Goal: Navigation & Orientation: Find specific page/section

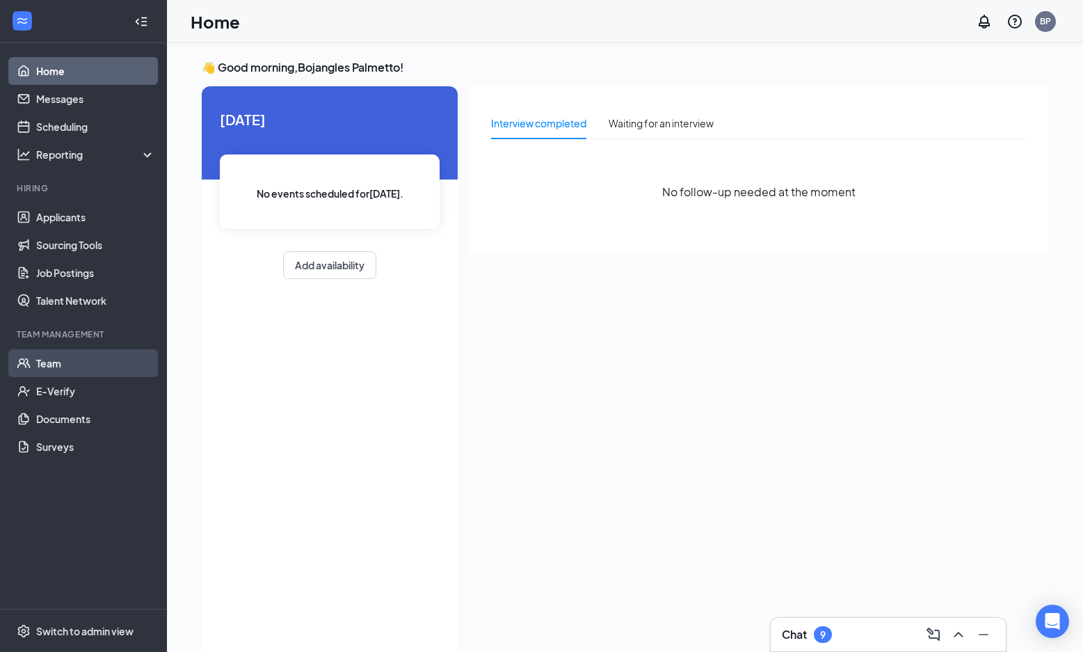
click at [92, 361] on link "Team" at bounding box center [95, 363] width 119 height 28
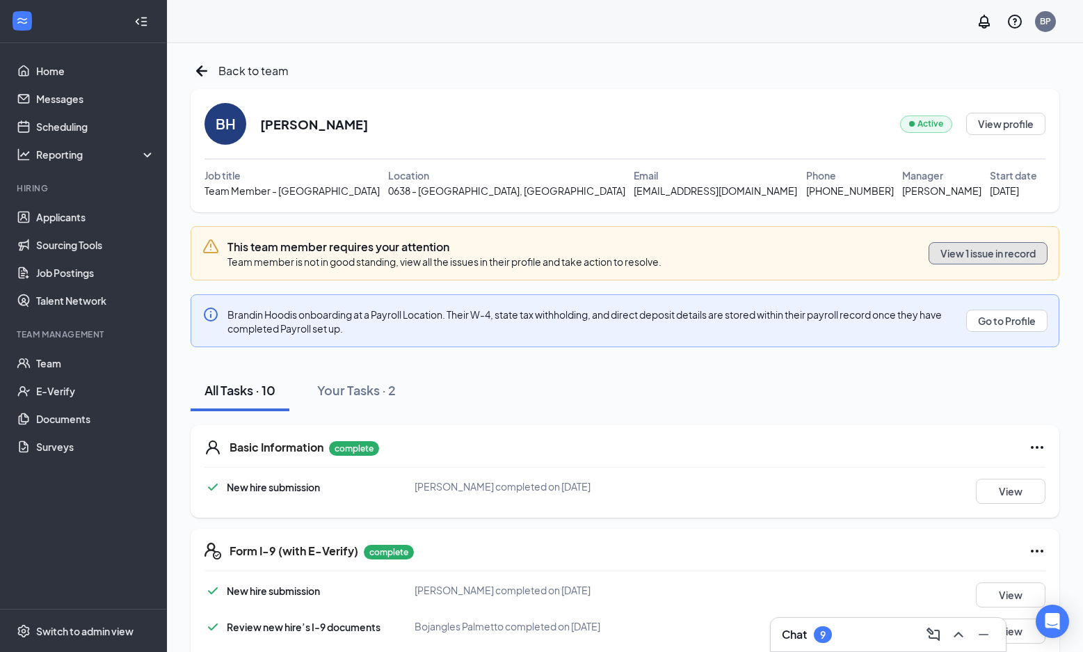
click at [976, 261] on button "View 1 issue in record" at bounding box center [987, 253] width 119 height 22
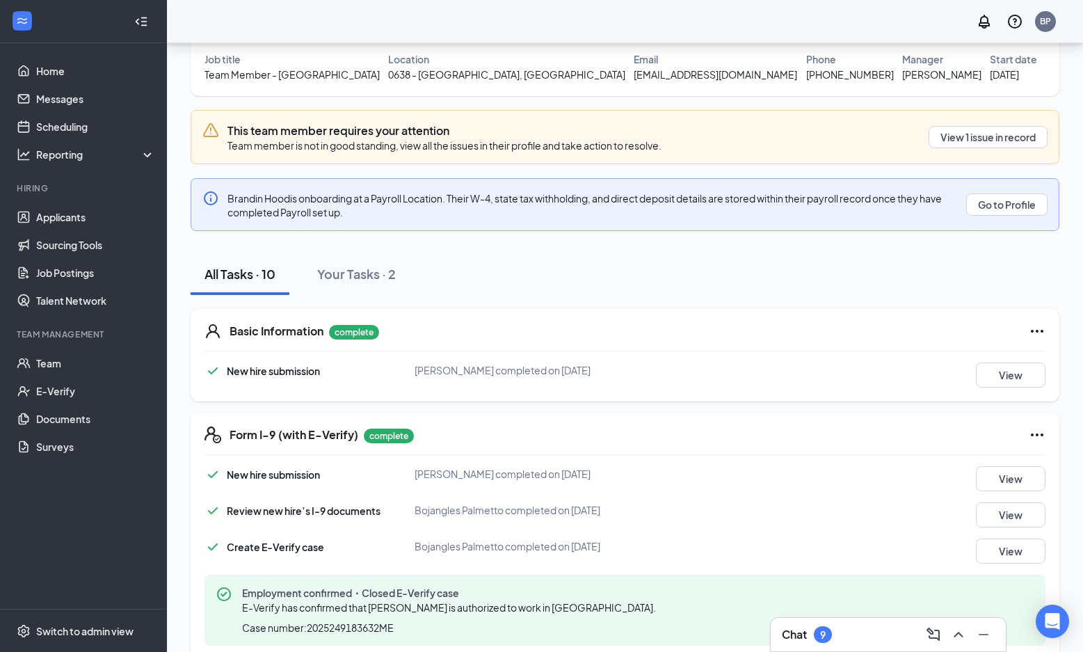
scroll to position [83, 0]
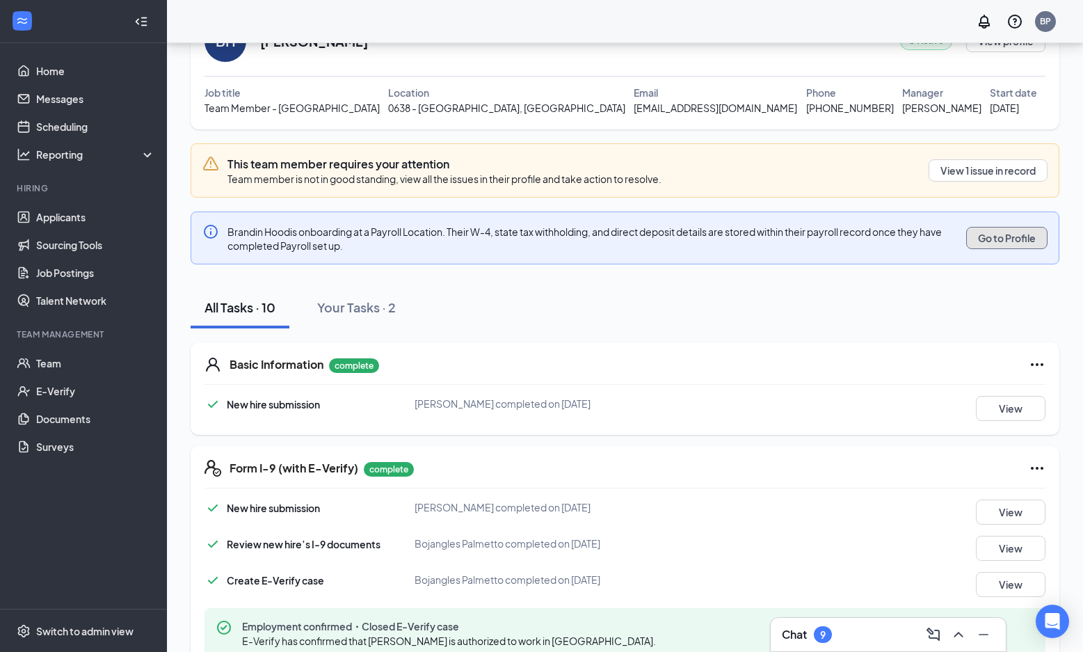
click at [1002, 234] on button "Go to Profile" at bounding box center [1006, 238] width 81 height 22
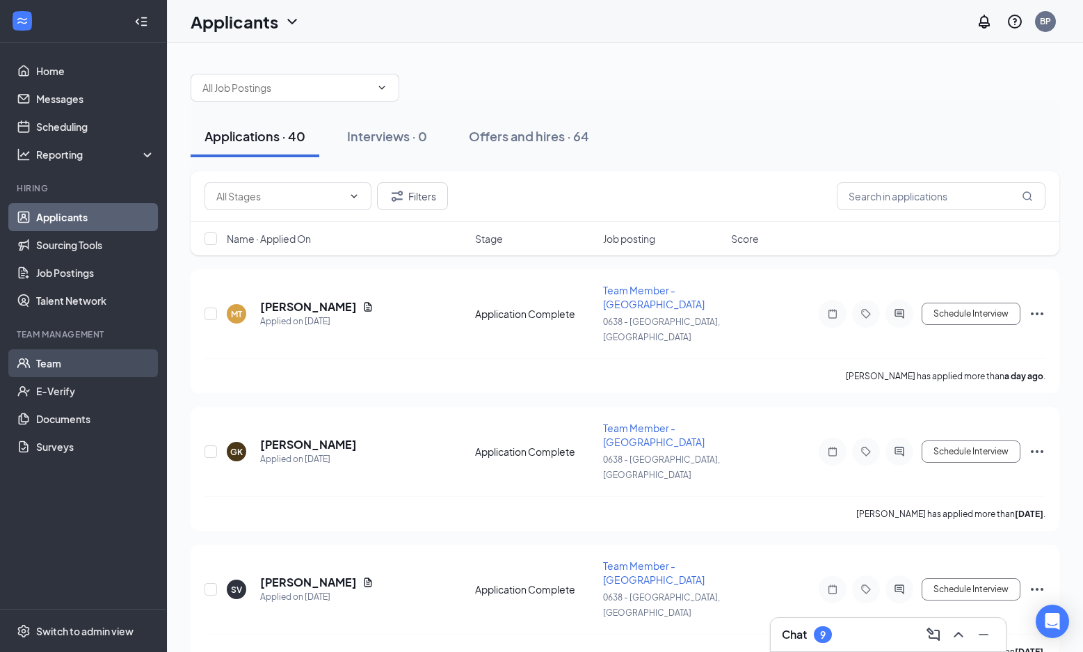
click at [79, 353] on link "Team" at bounding box center [95, 363] width 119 height 28
